Goal: Task Accomplishment & Management: Use online tool/utility

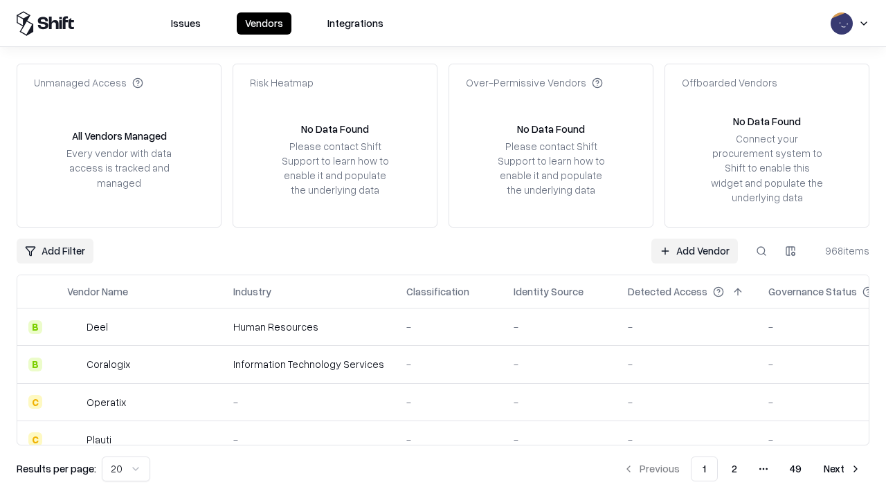
click at [694, 251] on link "Add Vendor" at bounding box center [694, 251] width 87 height 25
